Goal: Find specific page/section: Find specific page/section

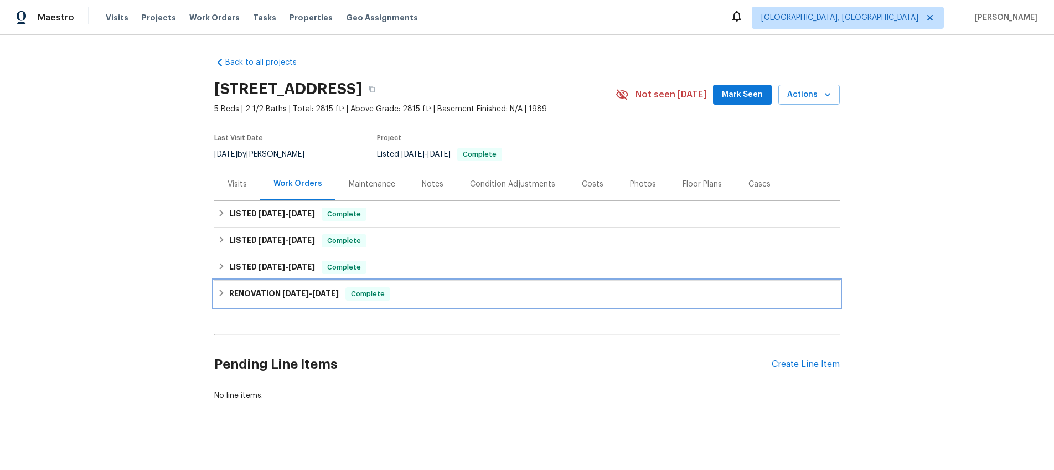
click at [223, 292] on icon at bounding box center [222, 293] width 4 height 7
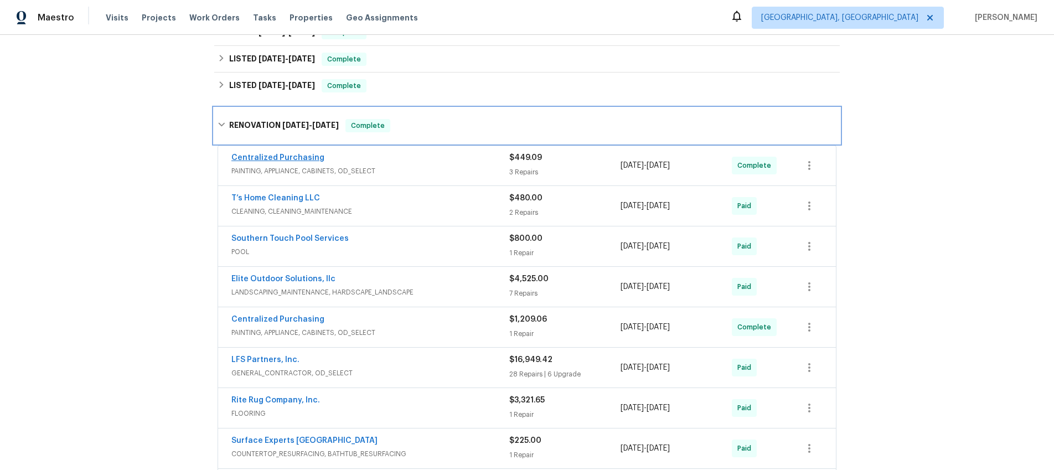
scroll to position [203, 0]
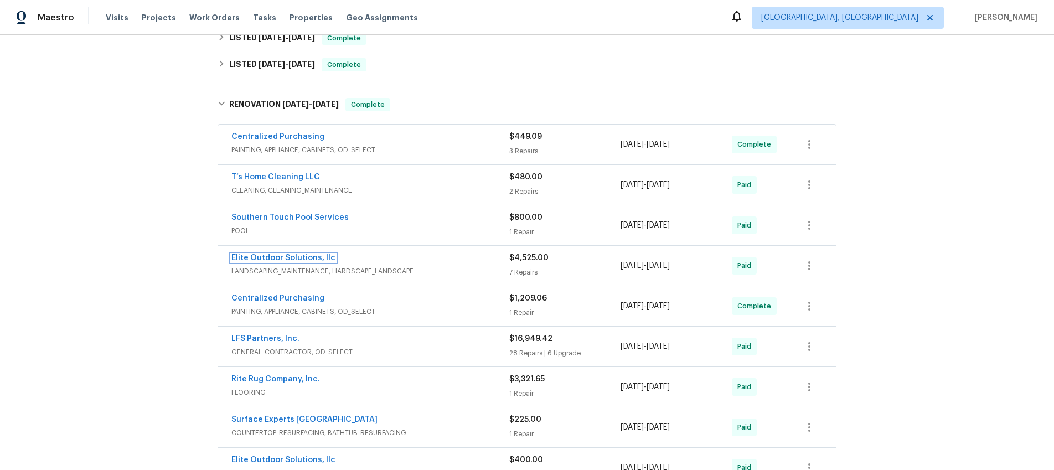
click at [269, 259] on link "Elite Outdoor Solutions, llc" at bounding box center [283, 258] width 104 height 8
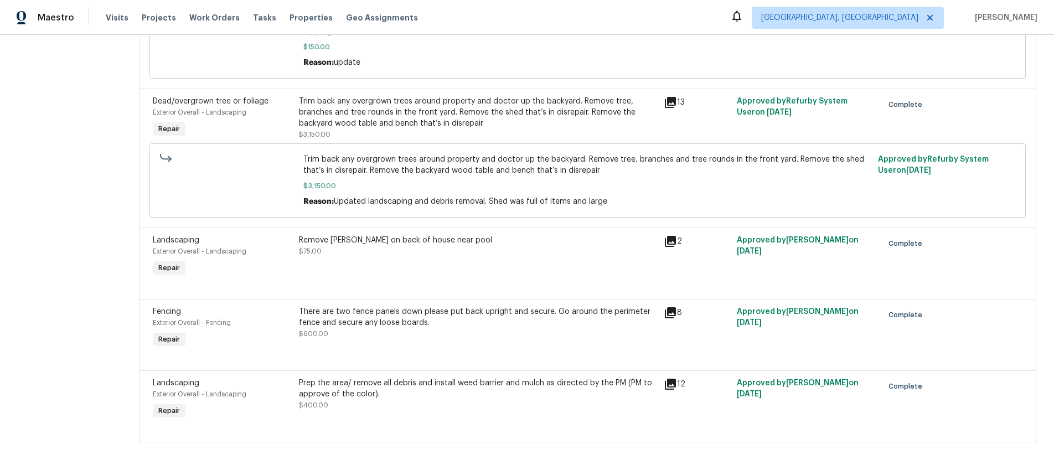
scroll to position [362, 0]
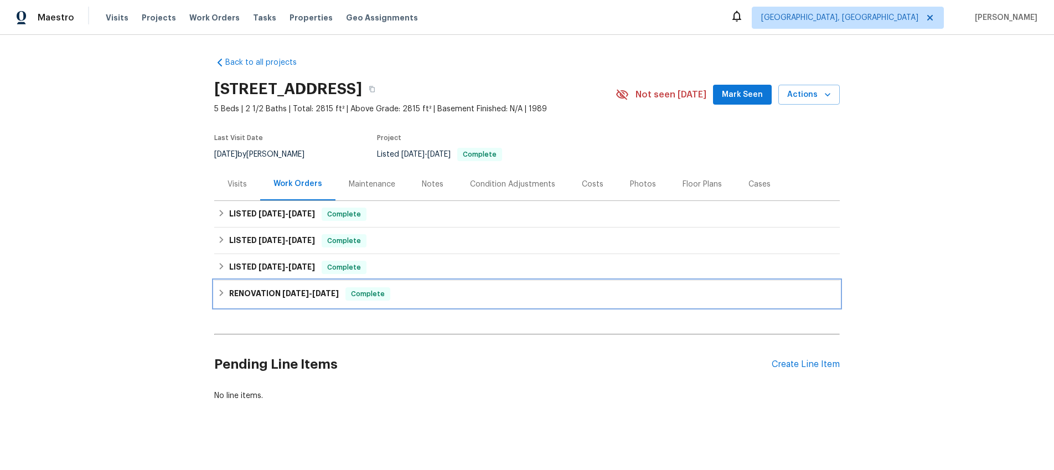
click at [223, 294] on icon at bounding box center [222, 293] width 8 height 8
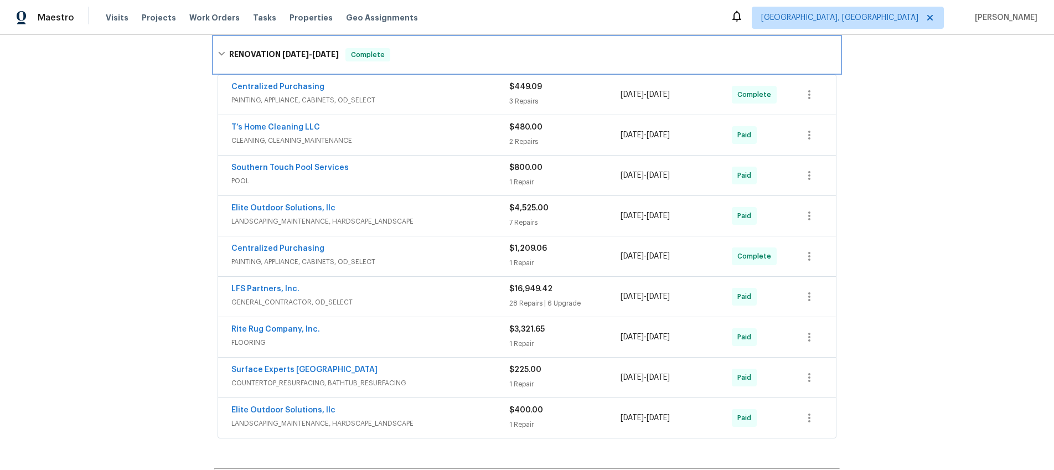
scroll to position [246, 0]
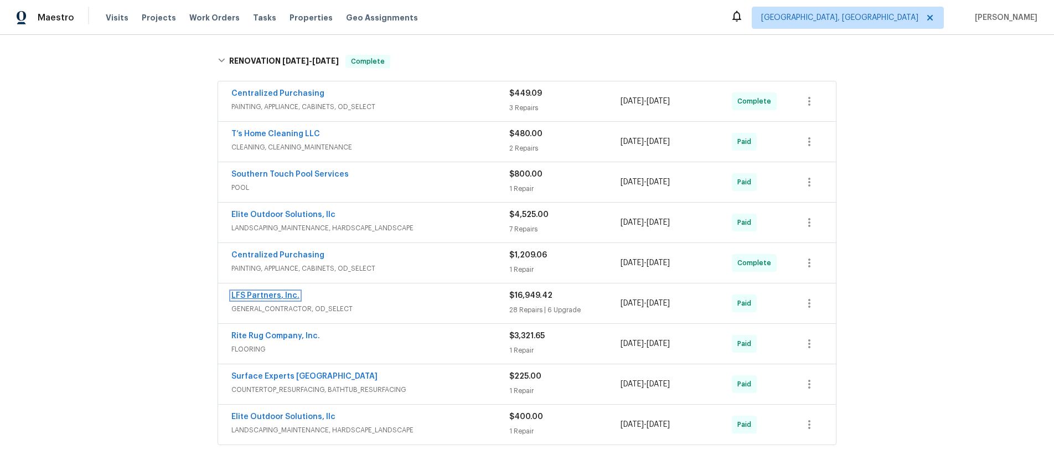
click at [276, 296] on link "LFS Partners, Inc." at bounding box center [265, 296] width 68 height 8
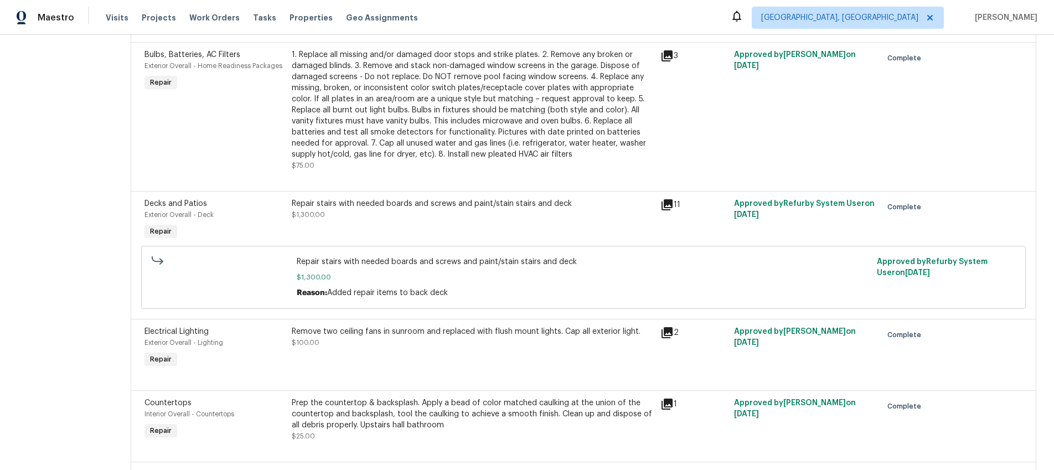
scroll to position [2454, 0]
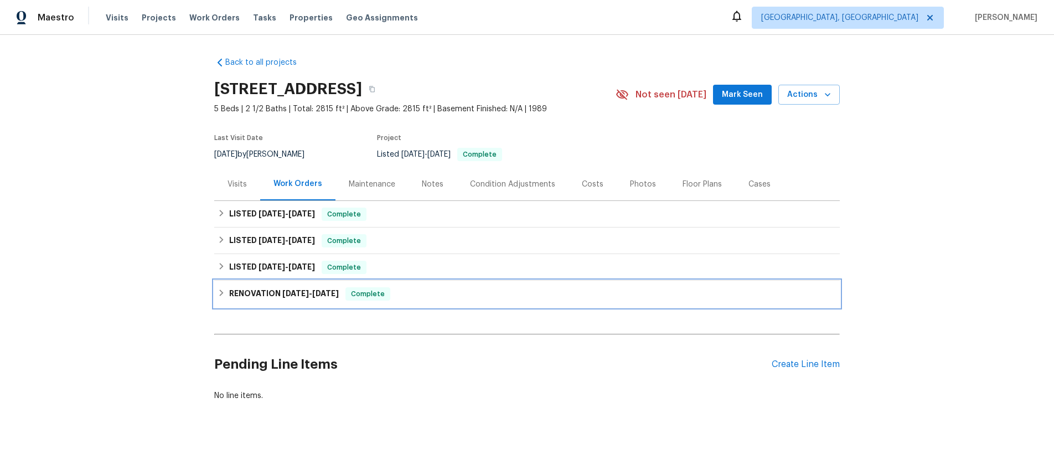
click at [223, 297] on icon at bounding box center [222, 293] width 8 height 8
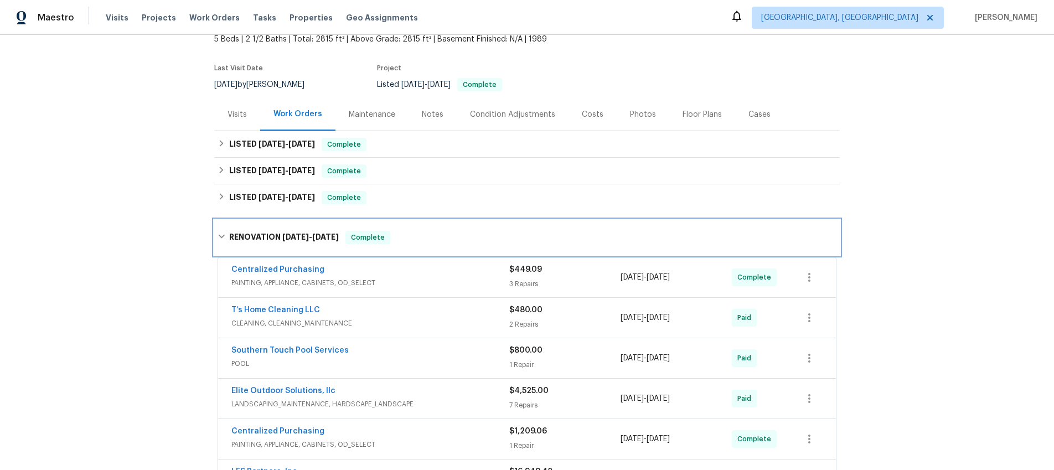
scroll to position [132, 0]
